Goal: Obtain resource: Download file/media

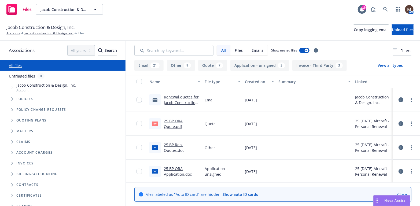
drag, startPoint x: 173, startPoint y: 119, endPoint x: 203, endPoint y: 134, distance: 34.2
click at [173, 119] on link "25 BP ORA Quote.pdf" at bounding box center [173, 123] width 19 height 11
click at [39, 32] on link "Jacob Construction & Design, Inc." at bounding box center [48, 33] width 49 height 5
